Goal: Communication & Community: Answer question/provide support

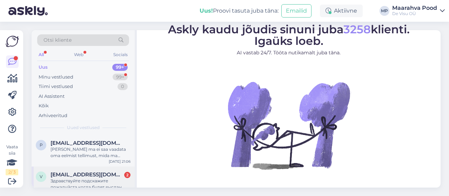
click at [95, 178] on div "Здравствуйте подскажите пожалуйста когда будет выслан заказ 477426 спасибо" at bounding box center [91, 184] width 80 height 13
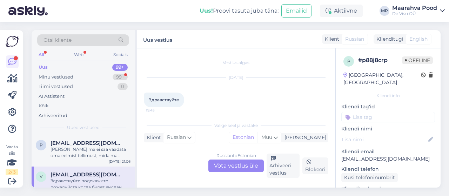
scroll to position [39, 0]
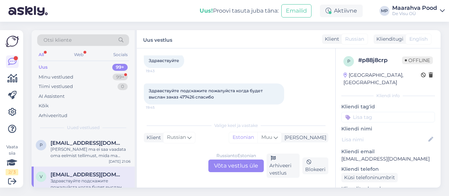
click at [218, 165] on div "Russian to Estonian Võta vestlus üle" at bounding box center [235, 166] width 55 height 13
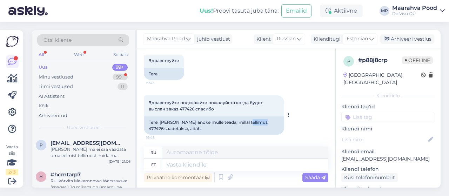
drag, startPoint x: 263, startPoint y: 121, endPoint x: 247, endPoint y: 120, distance: 16.2
click at [247, 120] on div "Tere, [PERSON_NAME] andke mulle teada, millal tellimus 477426 saadetakse, aitäh." at bounding box center [214, 125] width 140 height 18
click at [219, 166] on textarea at bounding box center [245, 165] width 166 height 12
type textarea "Täna"
type textarea "[DATE]"
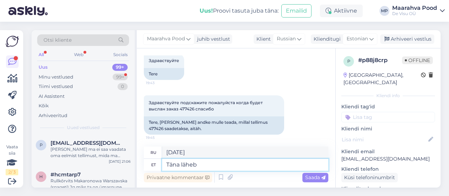
type textarea "Täna läheb k"
type textarea "[DATE] будет"
type textarea "Täna läheb kullerile, s"
type textarea "[DATE] он отправляется к курьеру,"
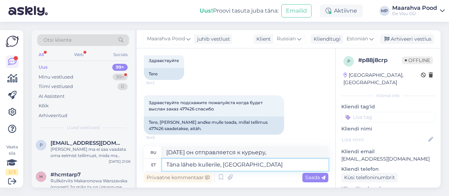
type textarea "Täna läheb kullerile, [GEOGRAPHIC_DATA]"
type textarea "[DATE] он будет доставлен курьеру."
type textarea "Täna läheb kullerile, [GEOGRAPHIC_DATA]"
type textarea "[DATE] курьер отправит его к вам на дом."
type textarea "Täna läheb kullerile, saabub Teieni päeva v"
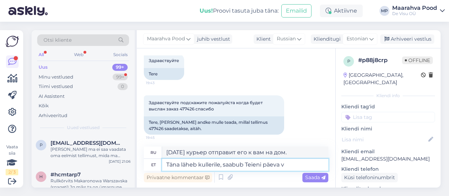
type textarea "[DATE] его отправит курьер, через день он прибудет к вам."
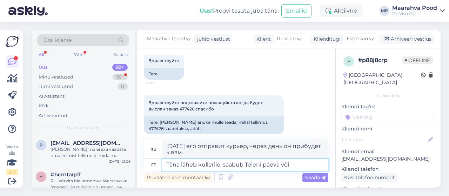
type textarea "Täna läheb kullerile, saabub Teieni päeva või k"
type textarea "[DATE] посылка отправится к курьеру и прибудет к вам примерно через день."
type textarea "Täna läheb kullerile, saabub Teieni päeva või kahe"
type textarea "[DATE] посылка отправится к курьеру и прибудет к вам через день-два."
type textarea "Täna läheb kullerile, saabub Teieni päeva või kahe pärast"
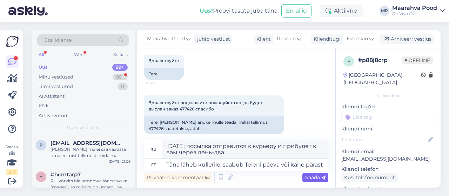
click at [306, 176] on span "Saada" at bounding box center [315, 177] width 20 height 6
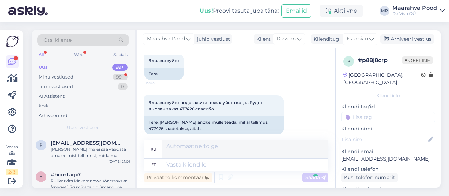
scroll to position [104, 0]
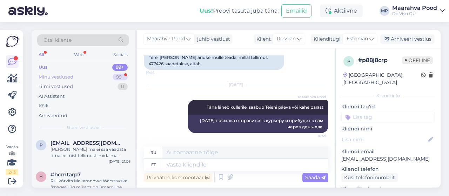
click at [67, 74] on div "Minu vestlused" at bounding box center [56, 77] width 35 height 7
click at [89, 178] on div "Oli soov osta hrl sinihelmikas 'Heidebraut', roog-sinihelmikas 'Windspeil' ja l…" at bounding box center [91, 184] width 80 height 13
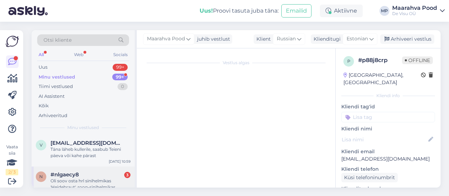
scroll to position [151, 0]
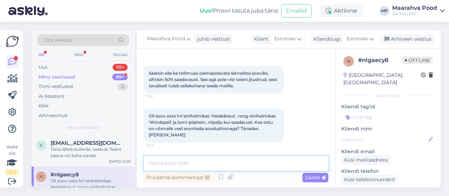
click at [205, 162] on textarea at bounding box center [236, 163] width 185 height 15
type textarea "Tere saate täna ka tellida sooduhinnaga taimi"
